Goal: Task Accomplishment & Management: Manage account settings

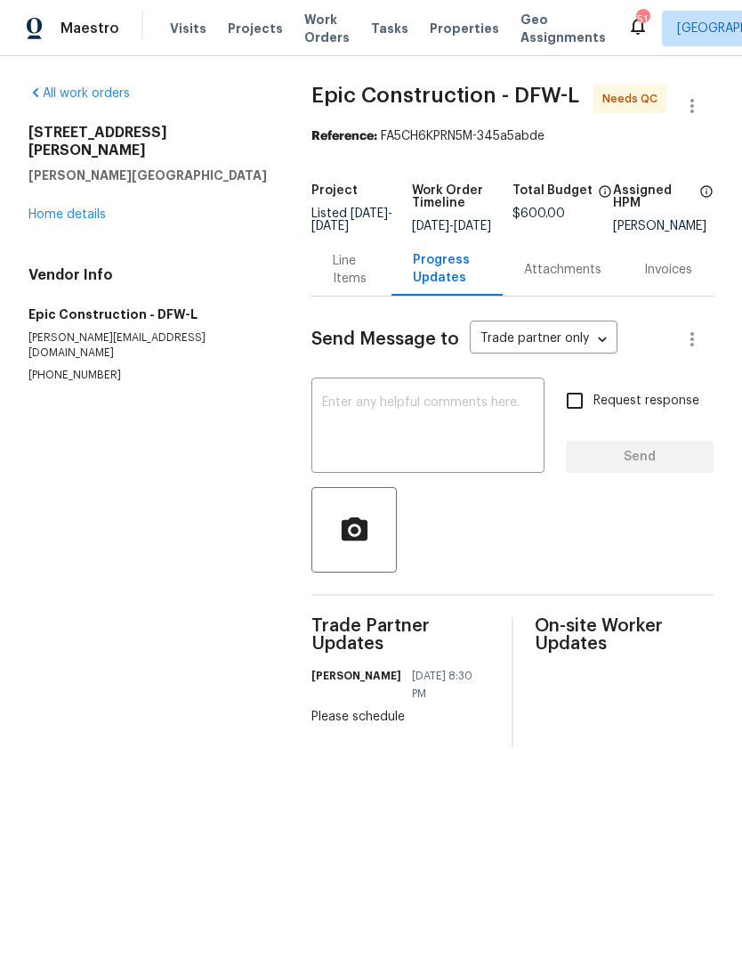
click at [177, 36] on span "Visits" at bounding box center [188, 29] width 36 height 18
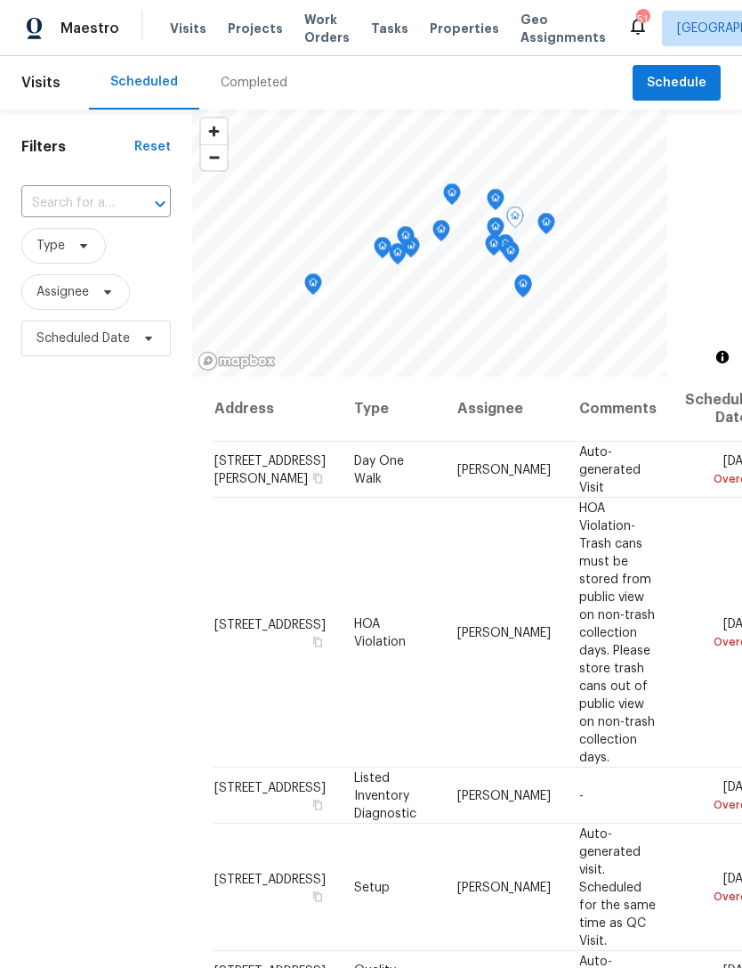
click at [0, 0] on icon at bounding box center [0, 0] width 0 height 0
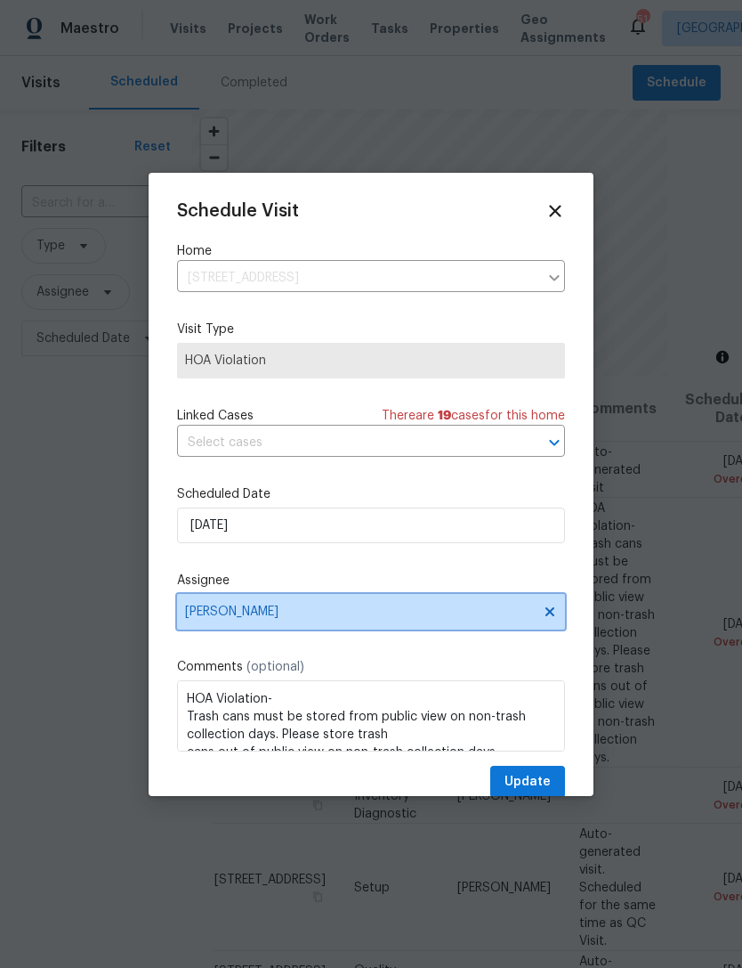
click at [274, 612] on span "[PERSON_NAME]" at bounding box center [359, 611] width 349 height 14
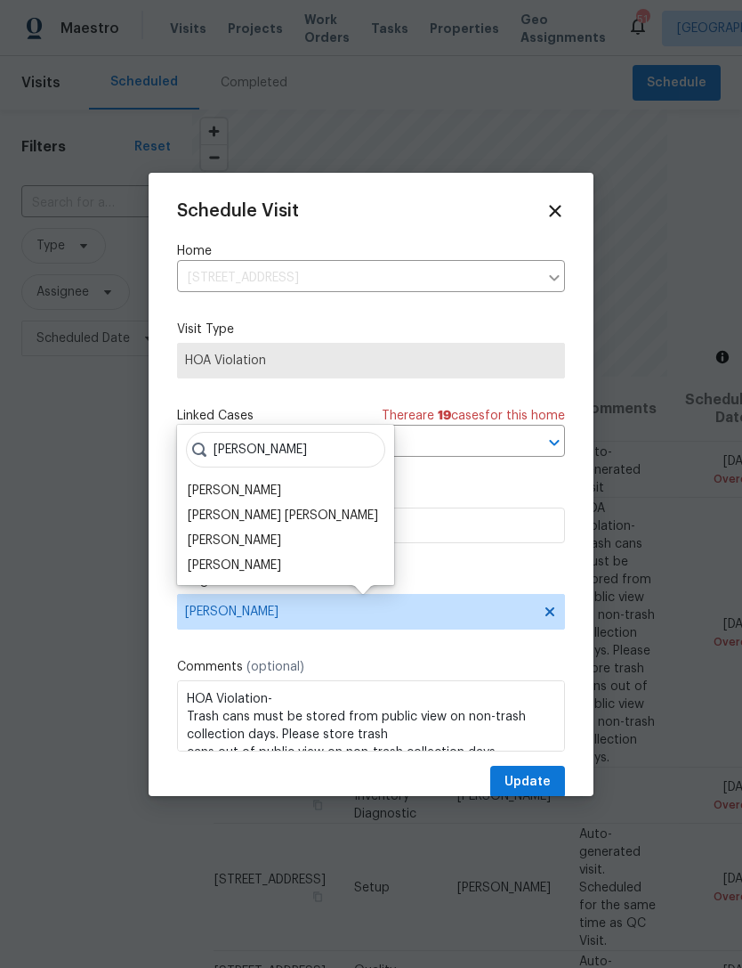
type input "[PERSON_NAME]"
click at [225, 490] on div "[PERSON_NAME]" at bounding box center [234, 491] width 93 height 18
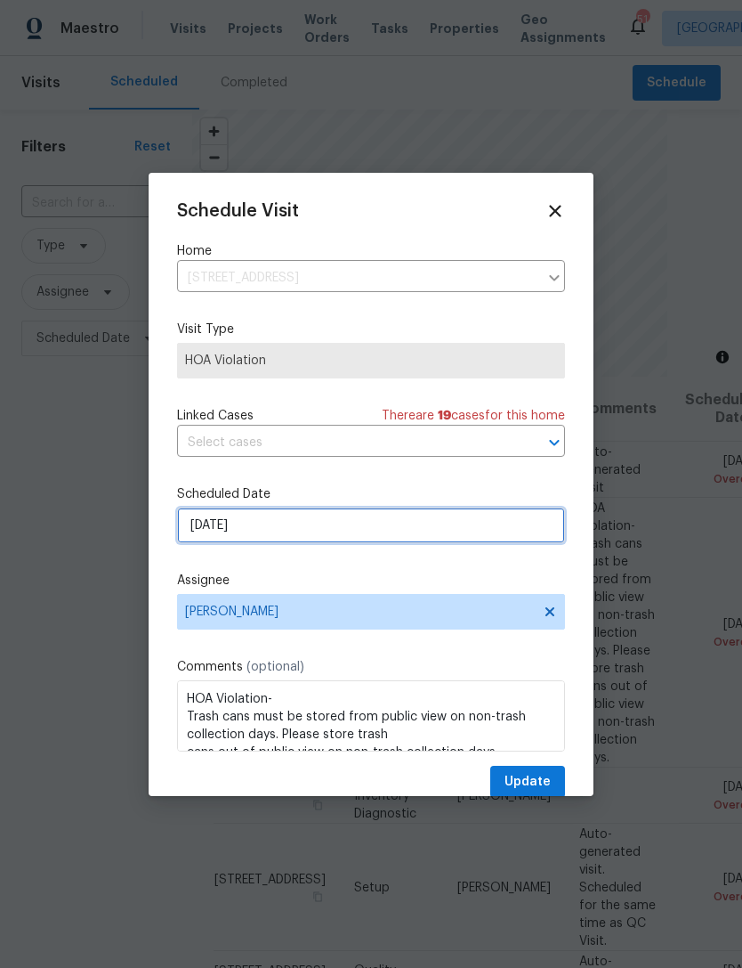
click at [360, 529] on input "[DATE]" at bounding box center [371, 525] width 388 height 36
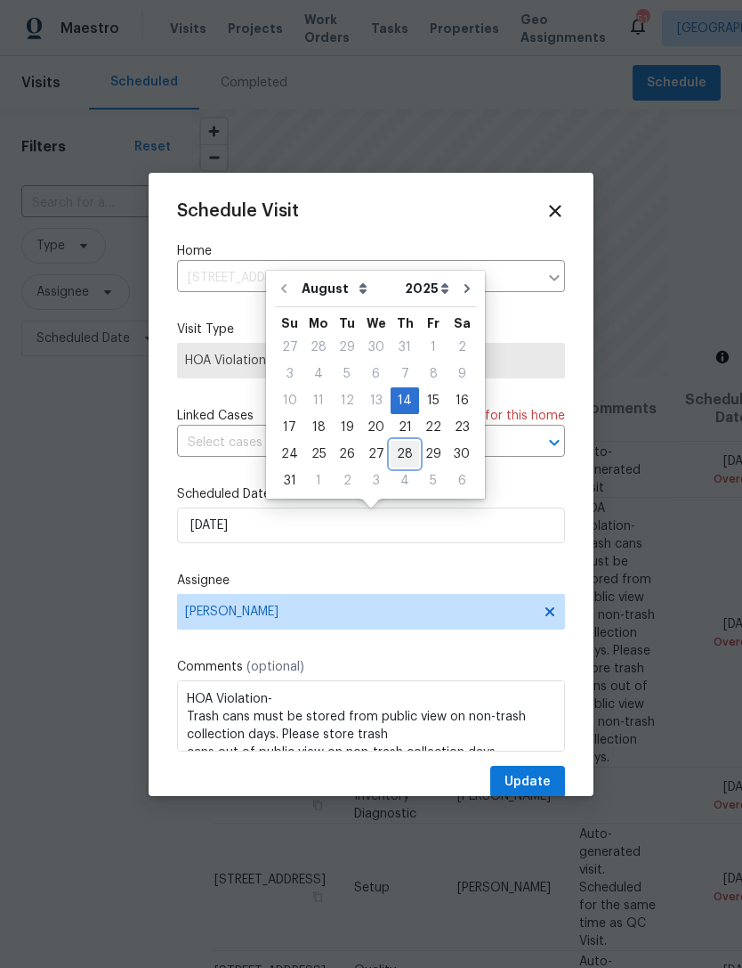
click at [401, 452] on div "28" at bounding box center [405, 454] width 28 height 25
type input "[DATE]"
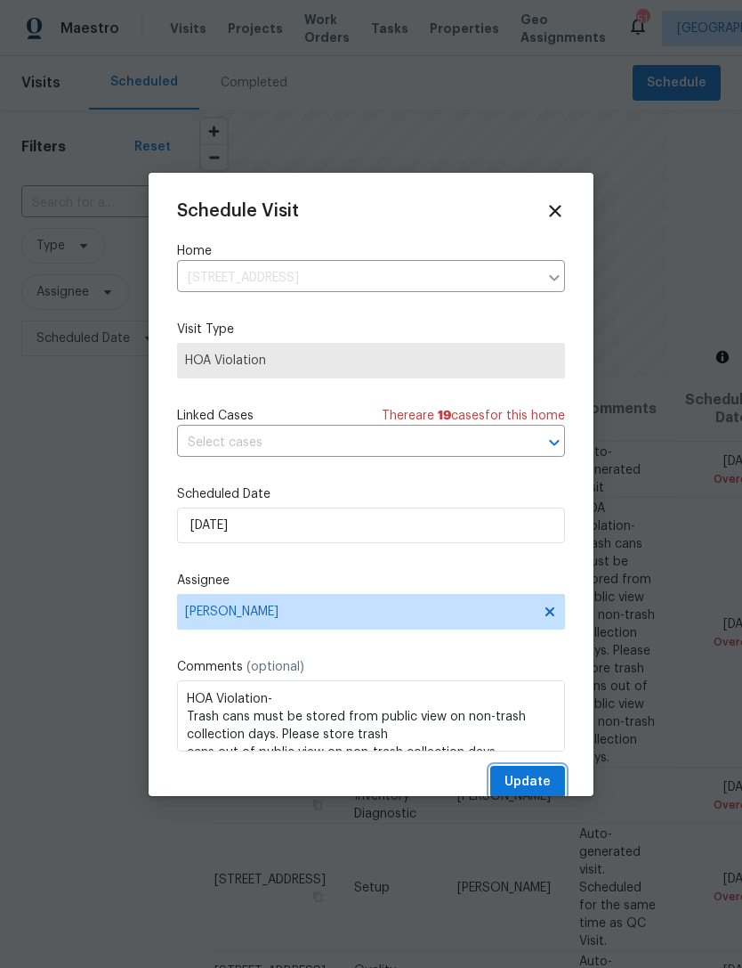
click at [552, 771] on button "Update" at bounding box center [527, 782] width 75 height 33
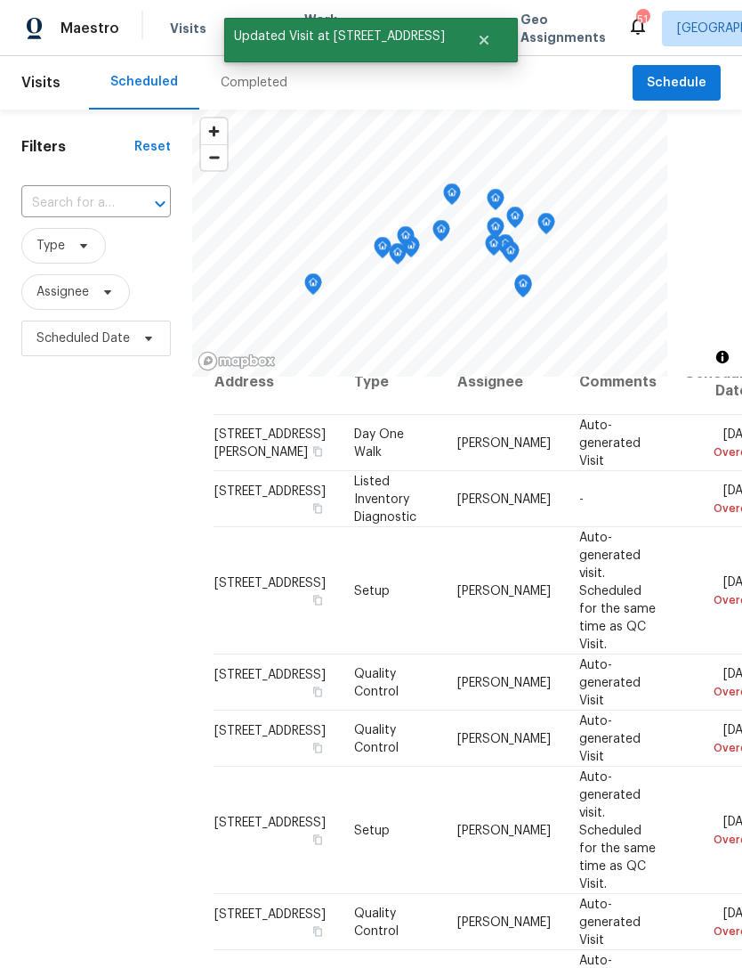
scroll to position [36, 0]
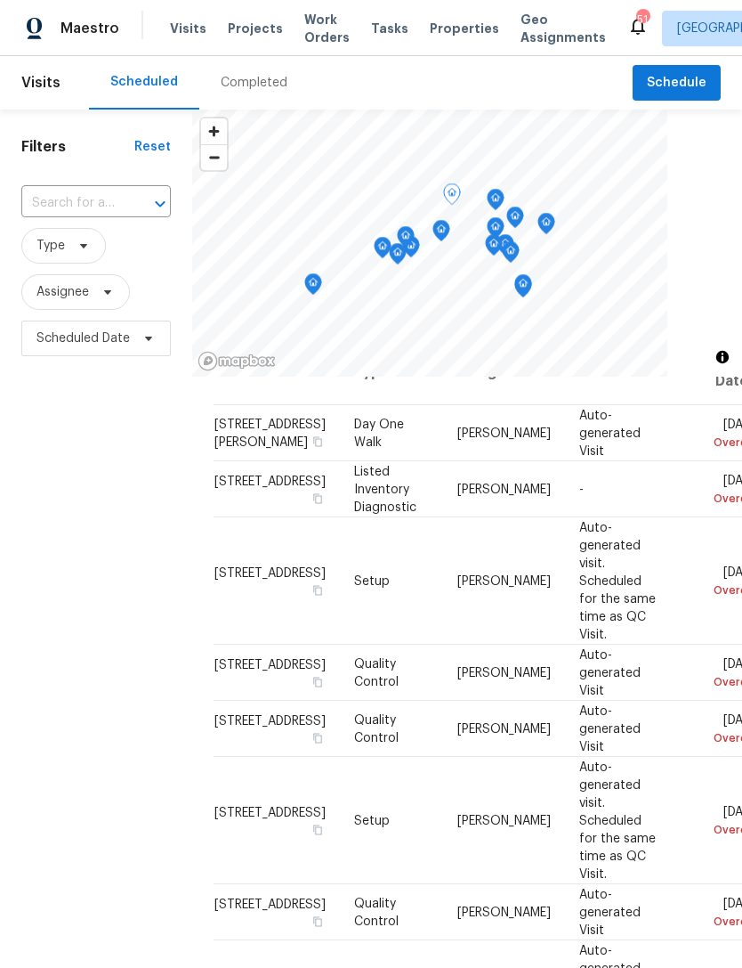
click at [0, 0] on icon at bounding box center [0, 0] width 0 height 0
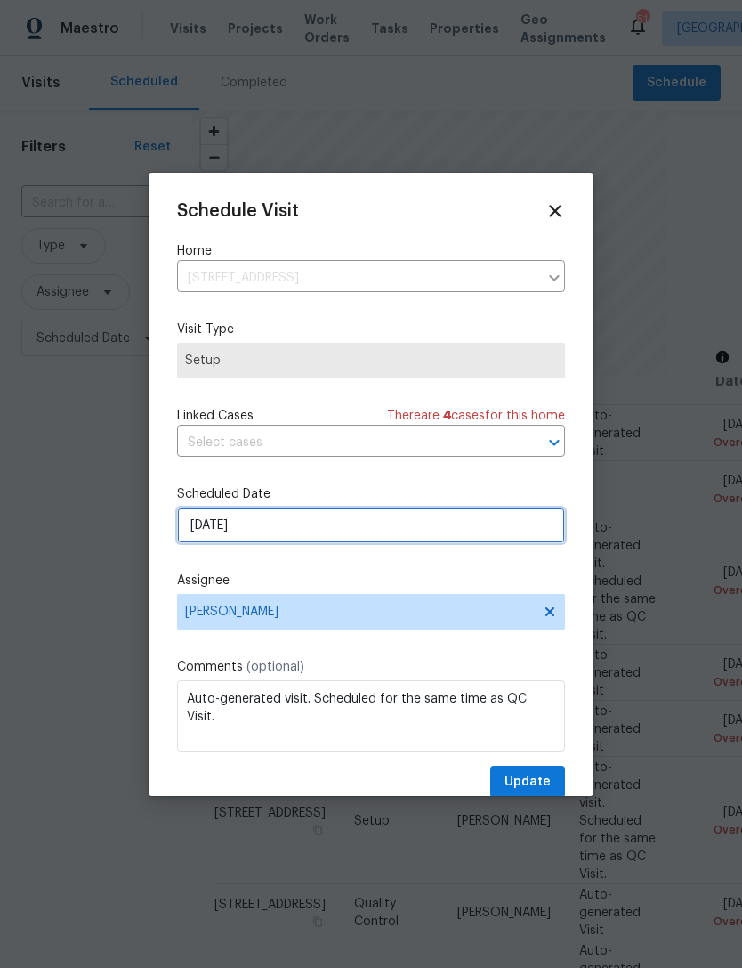
click at [268, 535] on input "[DATE]" at bounding box center [371, 525] width 388 height 36
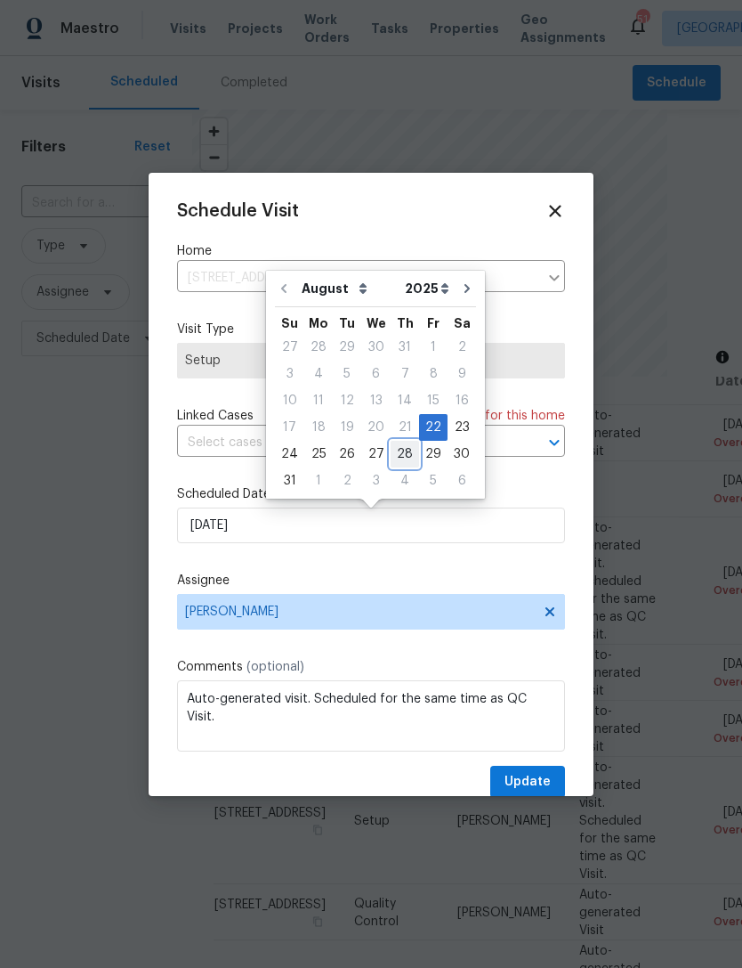
click at [394, 450] on div "28" at bounding box center [405, 454] width 28 height 25
type input "[DATE]"
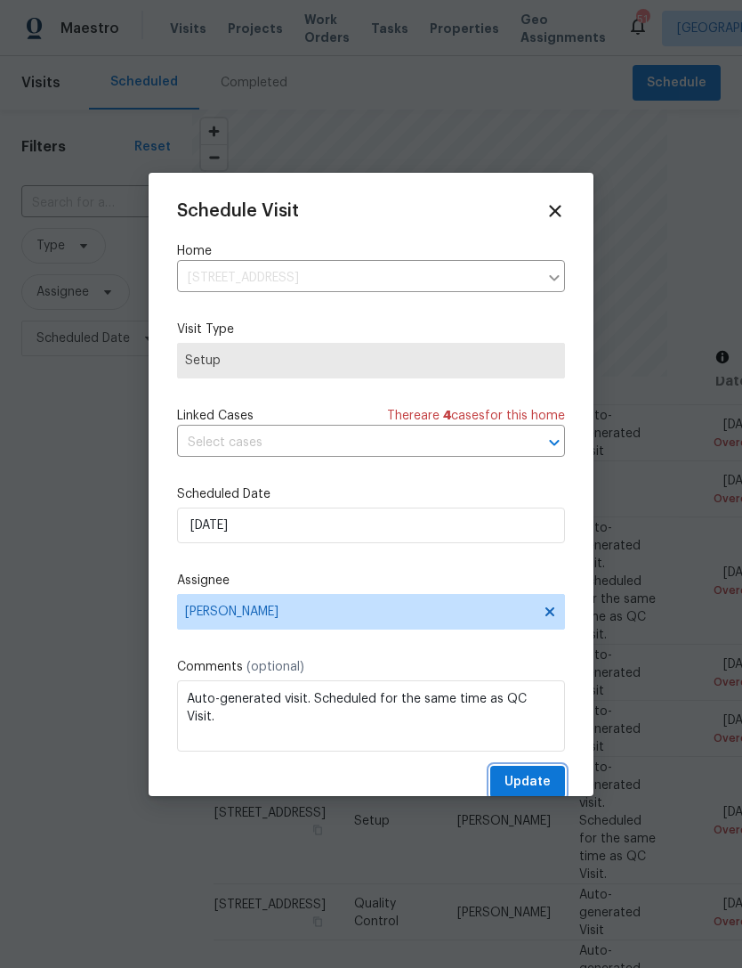
click at [539, 784] on span "Update" at bounding box center [528, 782] width 46 height 22
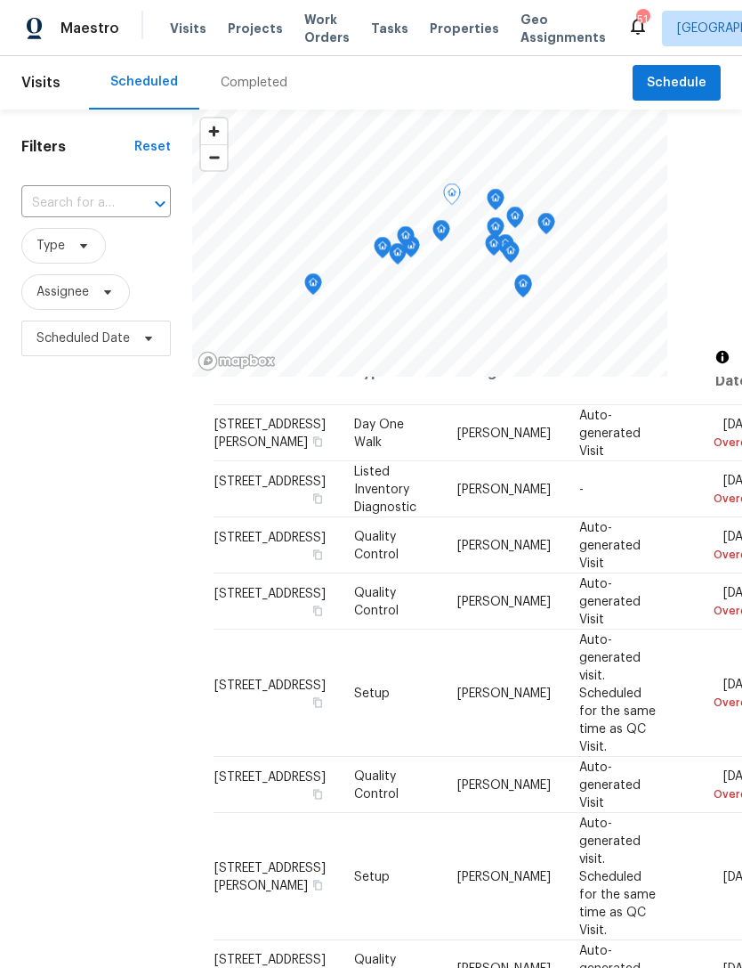
click at [0, 0] on icon at bounding box center [0, 0] width 0 height 0
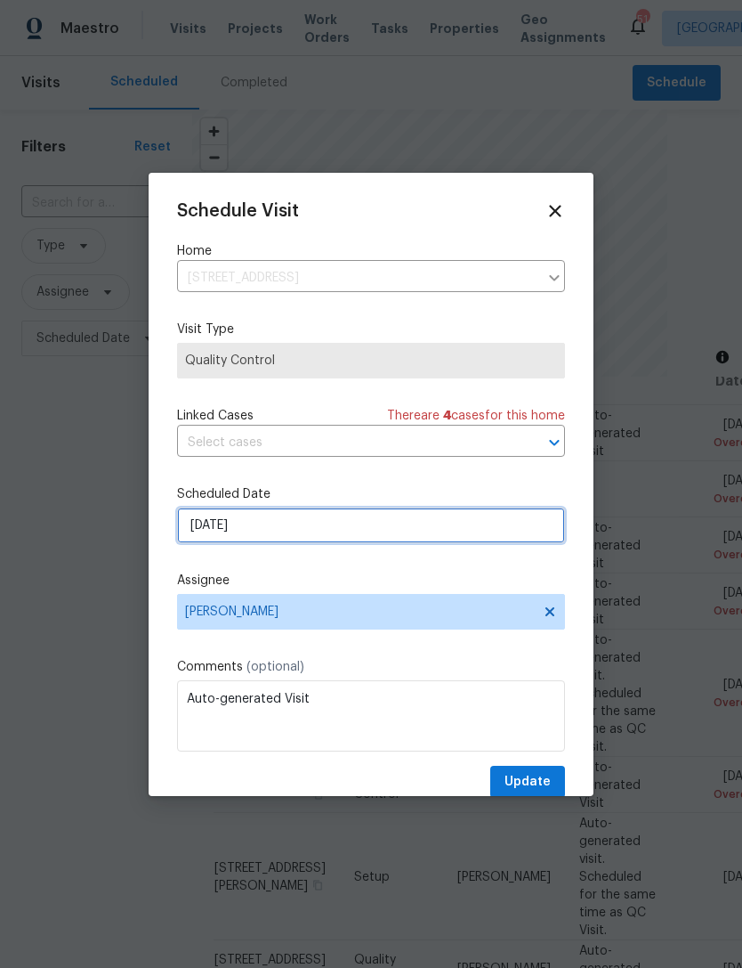
click at [304, 529] on input "[DATE]" at bounding box center [371, 525] width 388 height 36
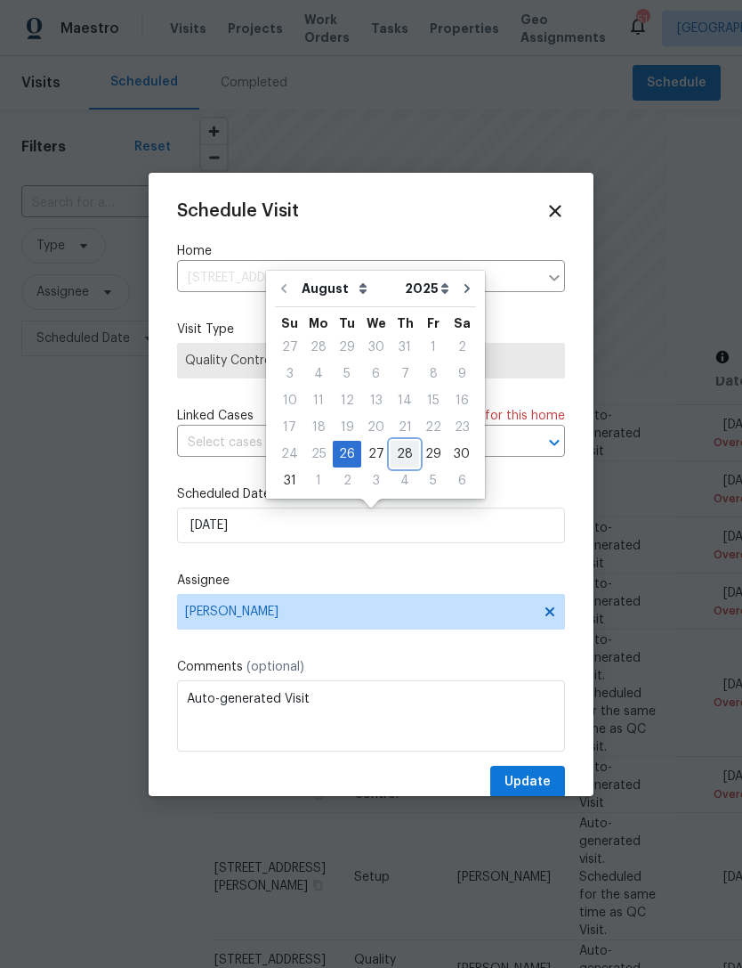
click at [397, 452] on div "28" at bounding box center [405, 454] width 28 height 25
type input "[DATE]"
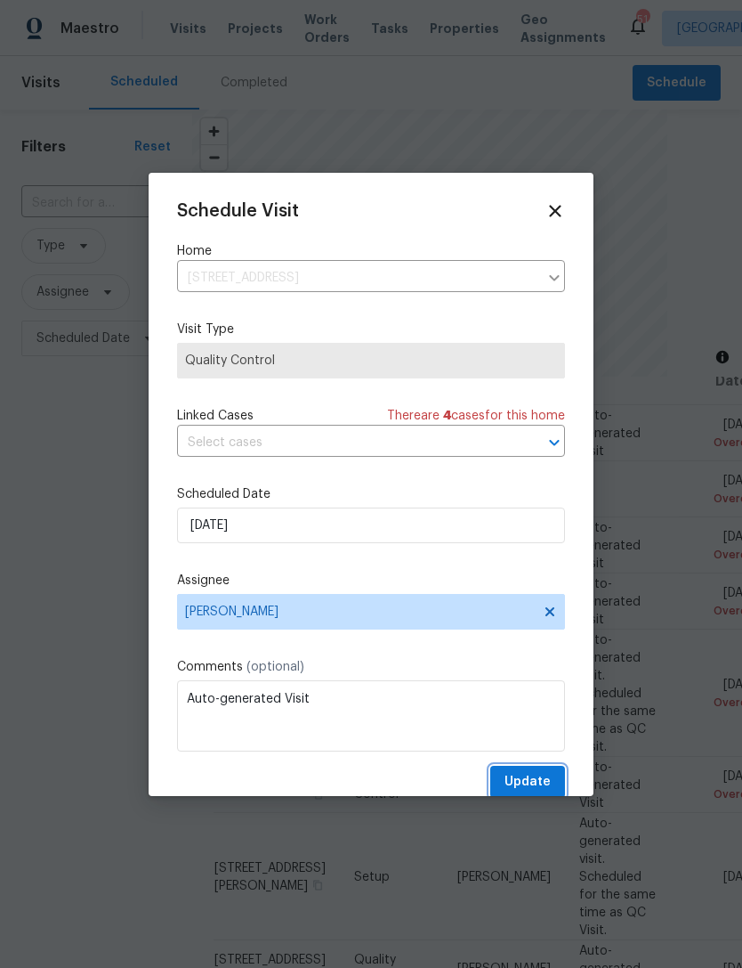
click at [545, 785] on span "Update" at bounding box center [528, 782] width 46 height 22
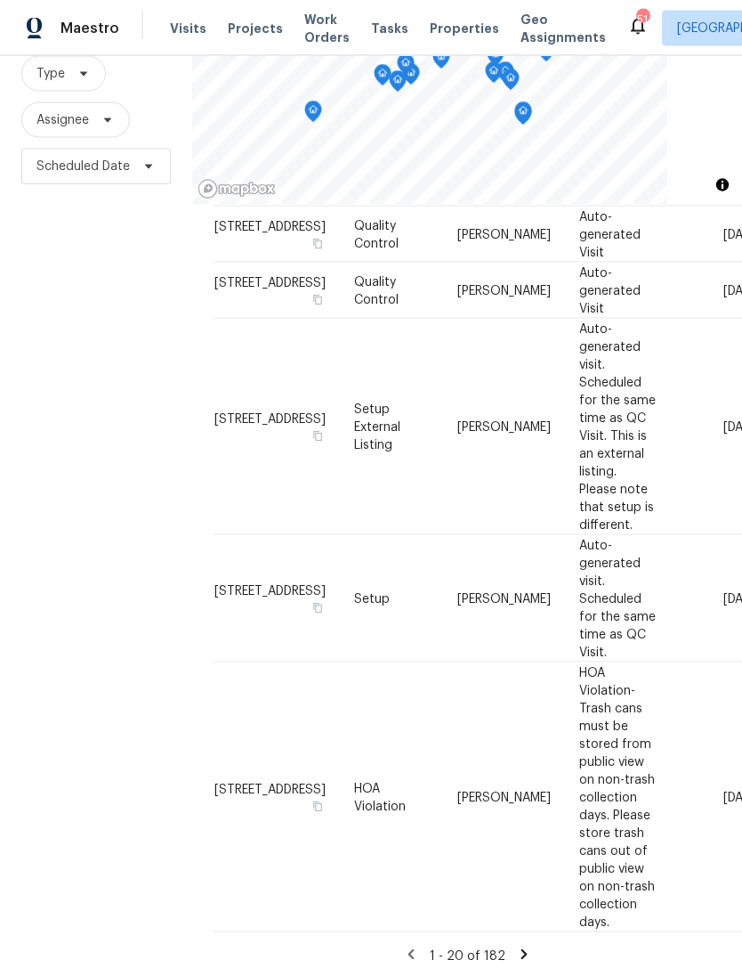
scroll to position [57, 0]
click at [523, 946] on icon at bounding box center [524, 954] width 16 height 16
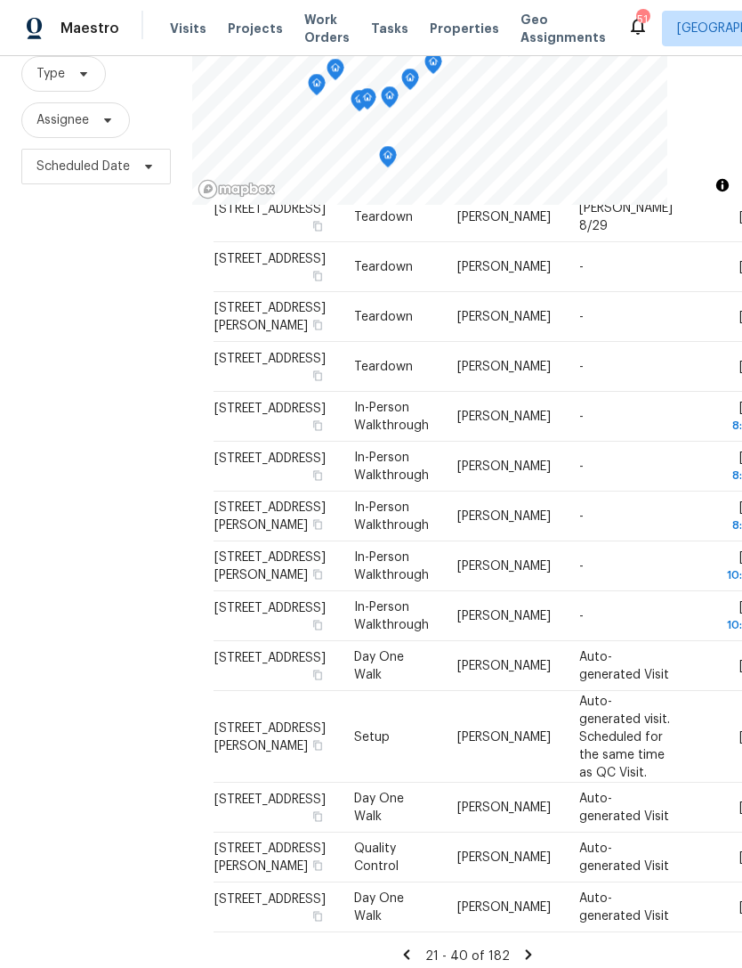
click at [409, 949] on icon at bounding box center [406, 954] width 6 height 10
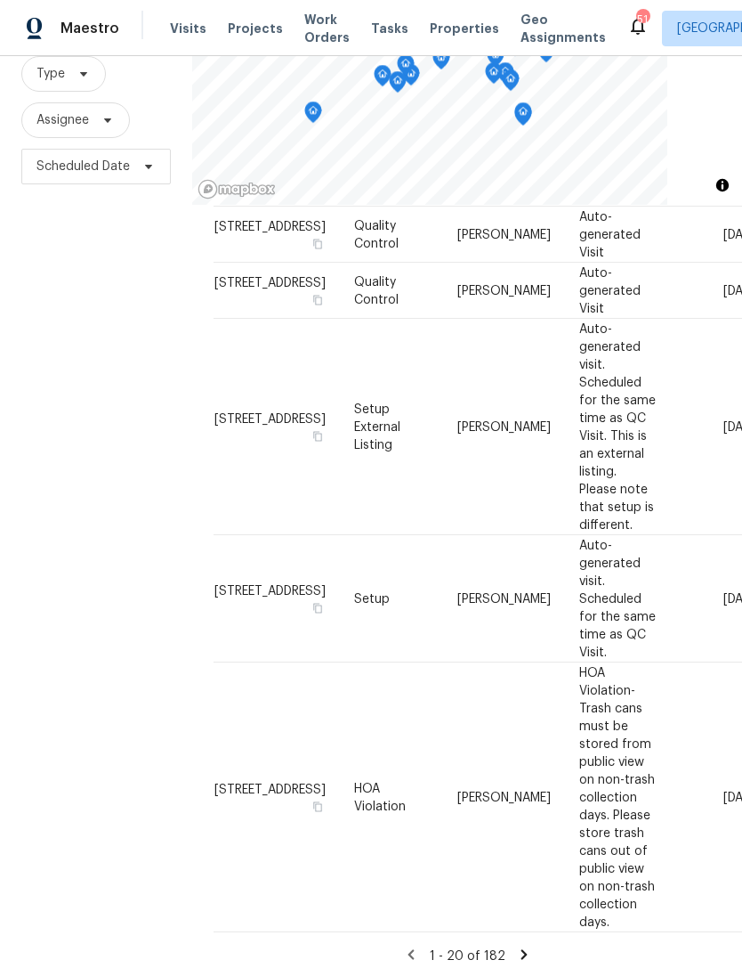
scroll to position [1358, 0]
